Goal: Task Accomplishment & Management: Complete application form

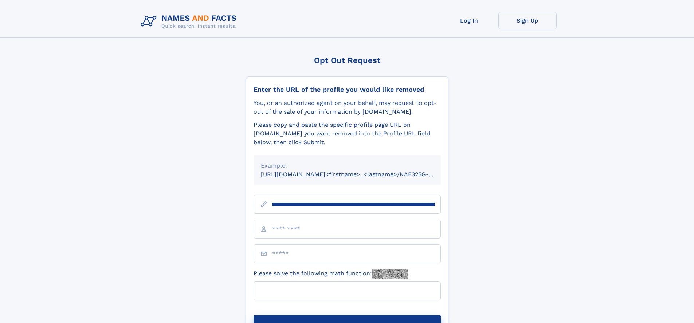
scroll to position [0, 87]
type input "**********"
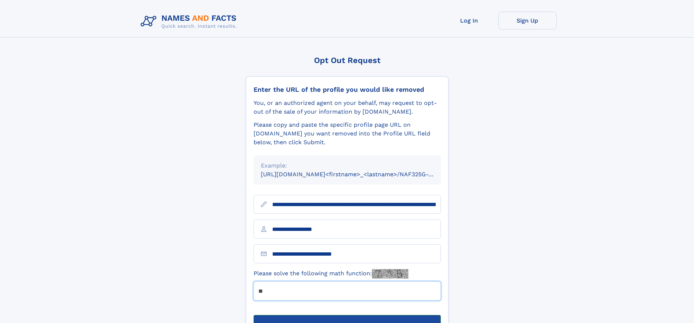
type input "**"
click at [347, 315] on button "Submit Opt Out Request" at bounding box center [346, 326] width 187 height 23
